Goal: Browse casually: Explore the website without a specific task or goal

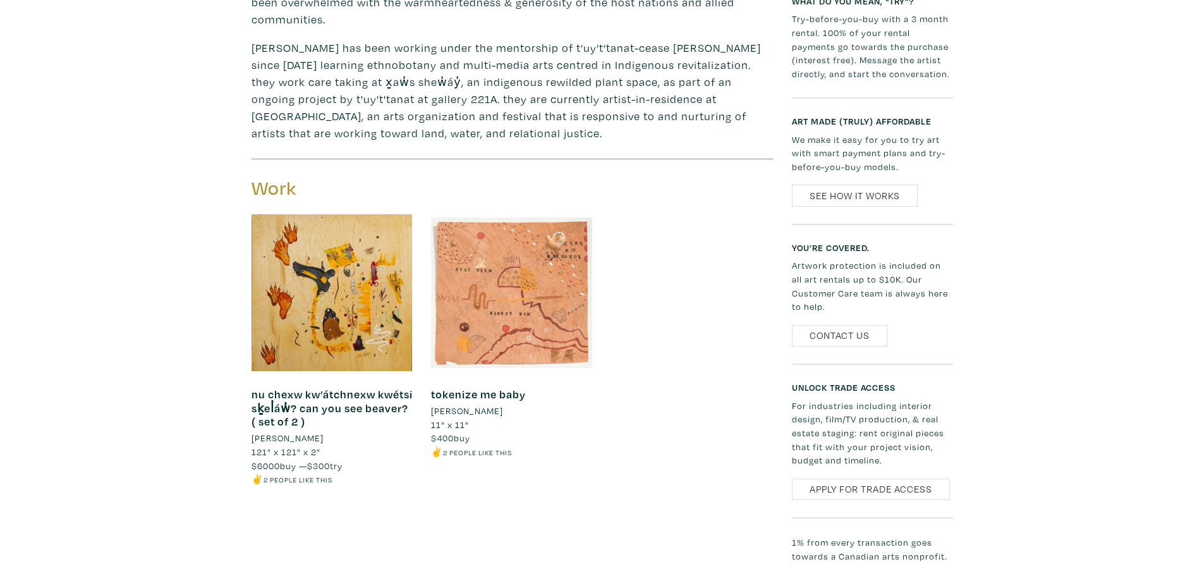
scroll to position [708, 0]
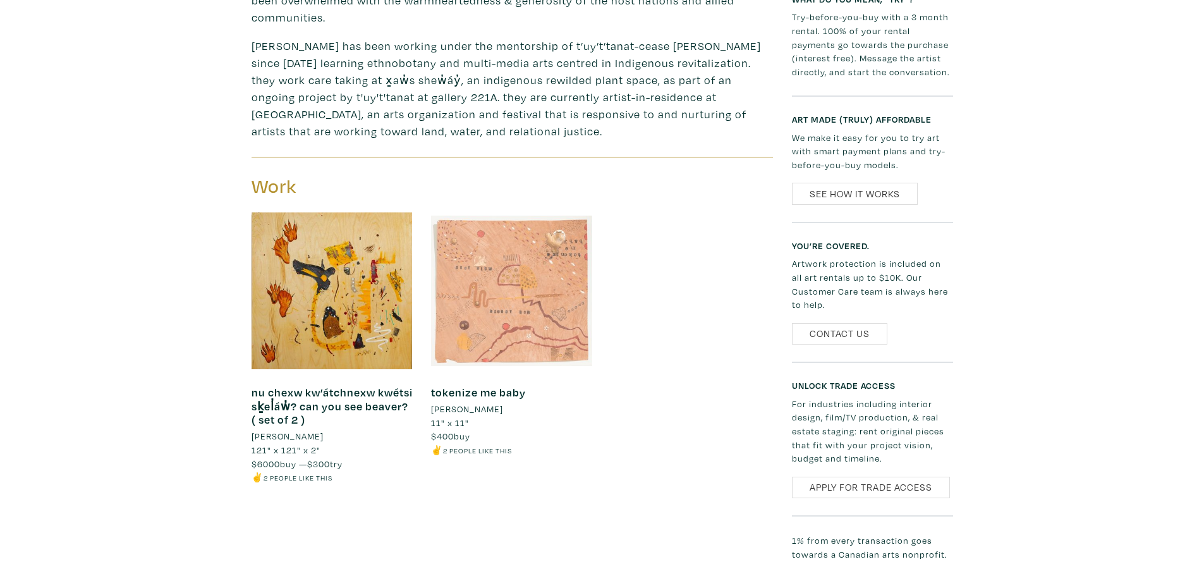
click at [506, 299] on div at bounding box center [511, 290] width 161 height 161
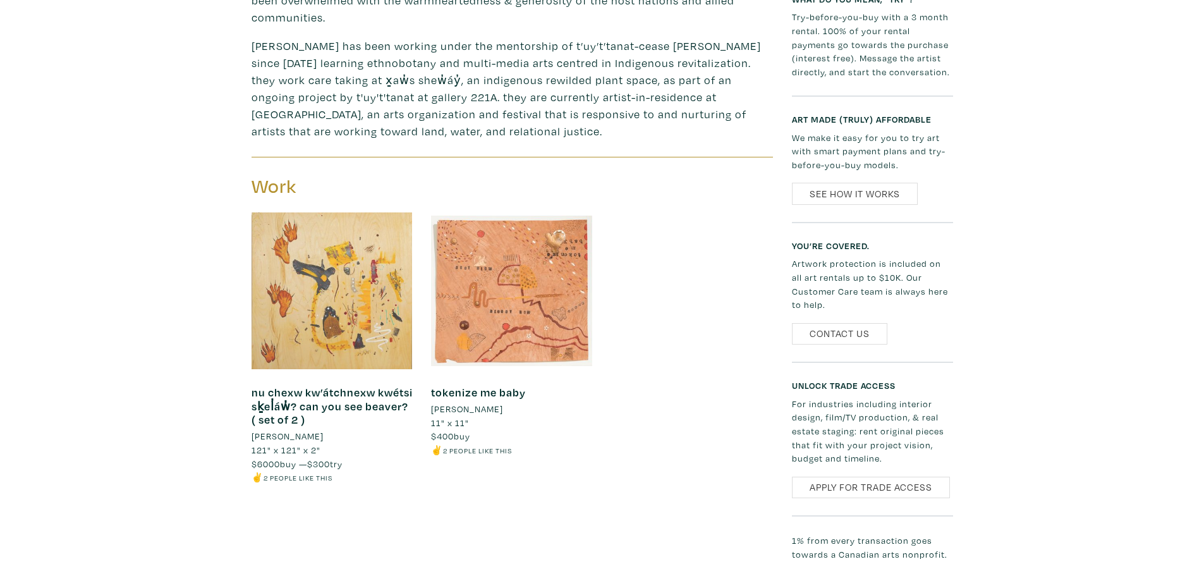
click at [389, 227] on div at bounding box center [331, 290] width 161 height 161
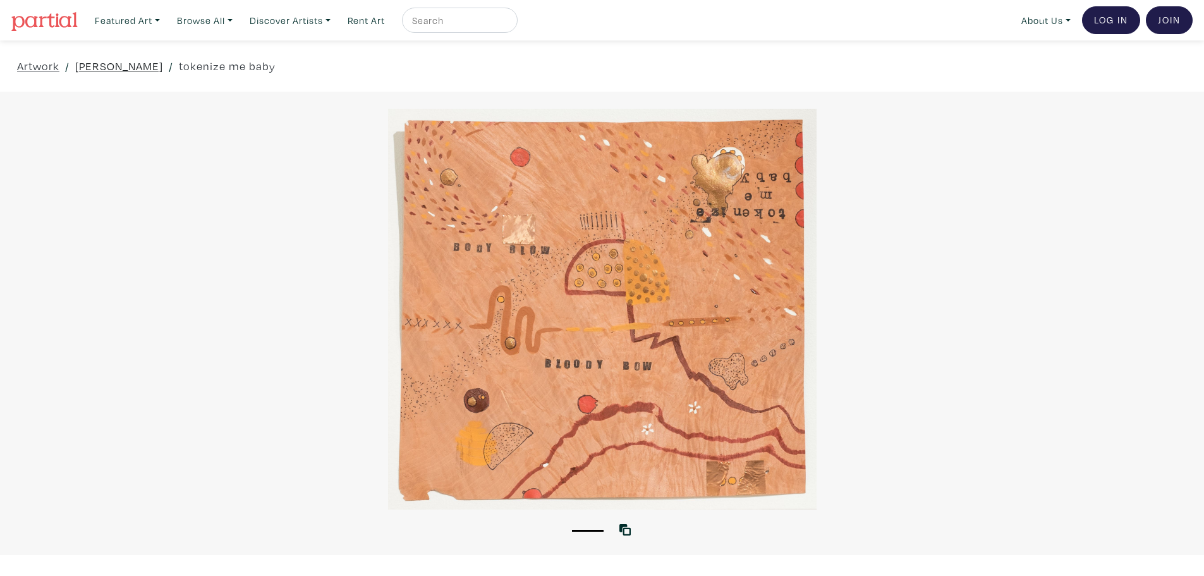
click at [112, 64] on link "[PERSON_NAME]" at bounding box center [119, 65] width 88 height 17
